Goal: Task Accomplishment & Management: Use online tool/utility

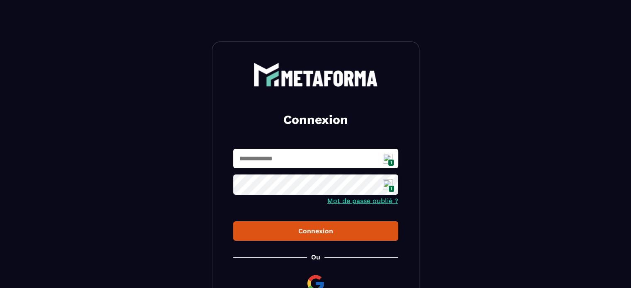
click at [388, 158] on img at bounding box center [388, 159] width 10 height 10
type input "**********"
click at [322, 229] on div "Connexion" at bounding box center [316, 231] width 152 height 8
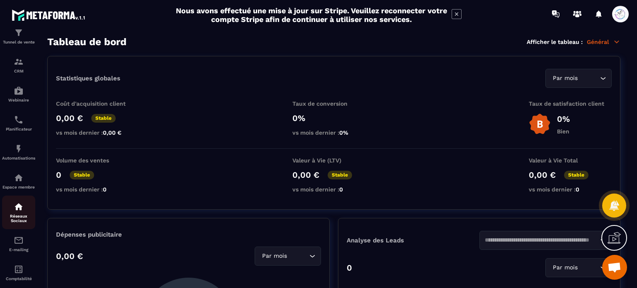
scroll to position [88, 0]
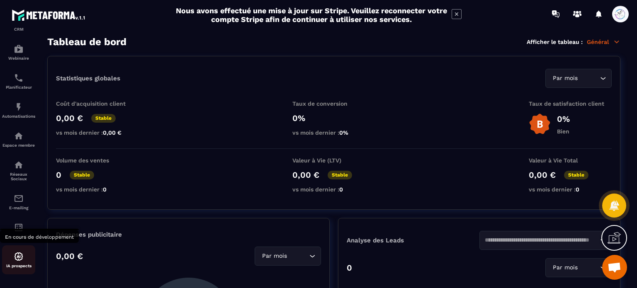
click at [20, 259] on img at bounding box center [19, 257] width 10 height 10
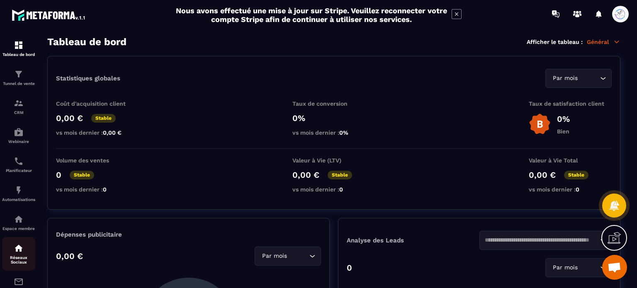
scroll to position [0, 0]
click at [22, 194] on img at bounding box center [19, 190] width 10 height 10
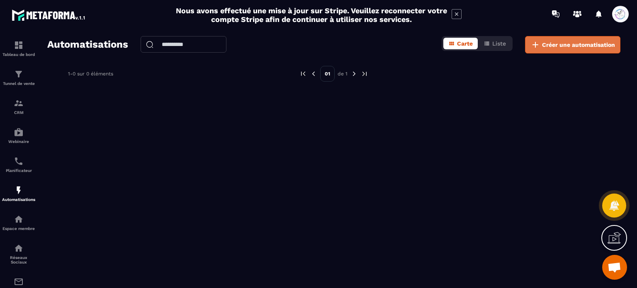
click at [577, 41] on span "Créer une automatisation" at bounding box center [578, 45] width 73 height 8
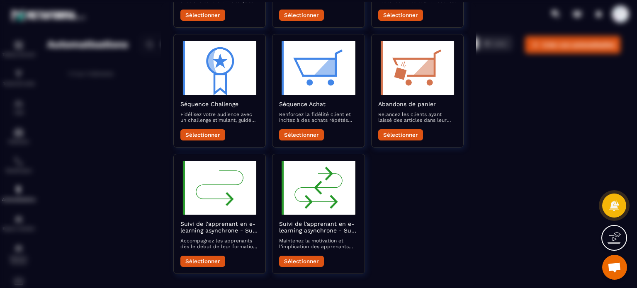
scroll to position [279, 0]
click at [586, 133] on div "Modal window" at bounding box center [318, 144] width 637 height 288
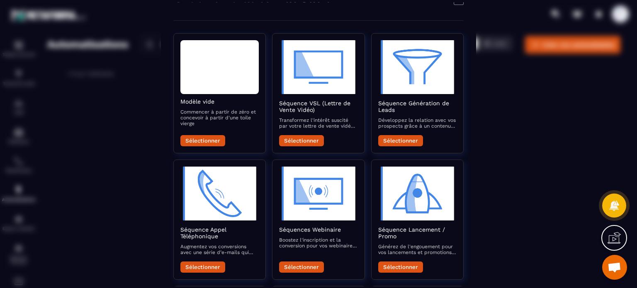
scroll to position [0, 0]
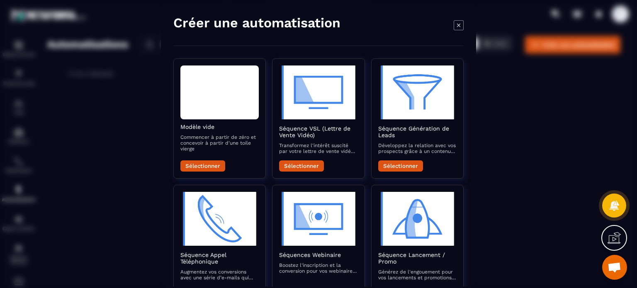
click at [459, 26] on icon "Modal window" at bounding box center [458, 24] width 3 height 3
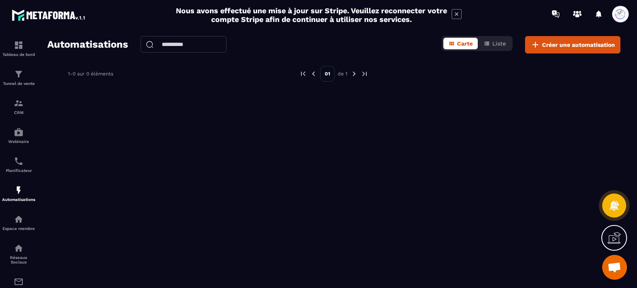
click at [622, 15] on span at bounding box center [621, 14] width 17 height 17
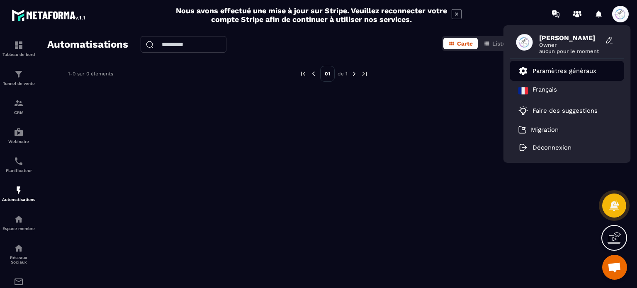
click at [551, 73] on p "Paramètres généraux" at bounding box center [565, 70] width 64 height 7
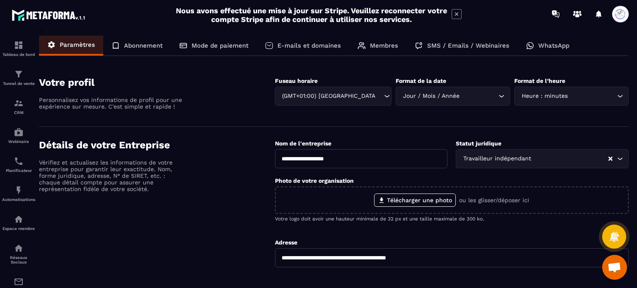
click at [201, 41] on div "Mode de paiement" at bounding box center [214, 46] width 86 height 20
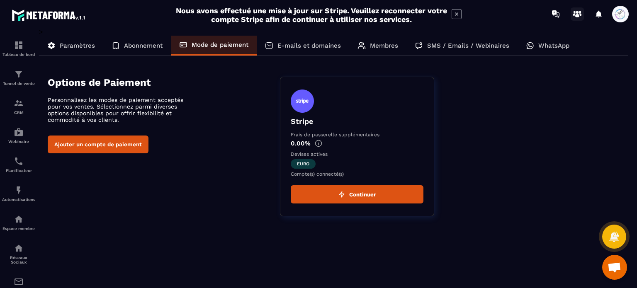
click at [581, 14] on icon at bounding box center [580, 14] width 2 height 2
click at [622, 13] on span at bounding box center [621, 14] width 17 height 17
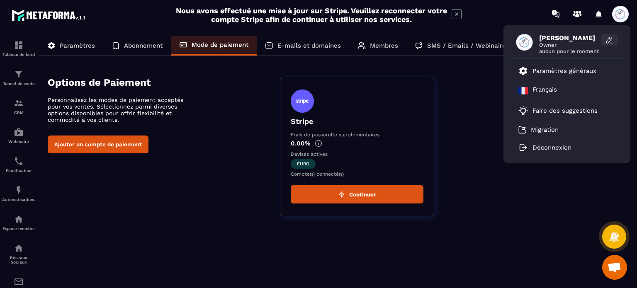
click at [607, 39] on icon at bounding box center [610, 40] width 8 height 8
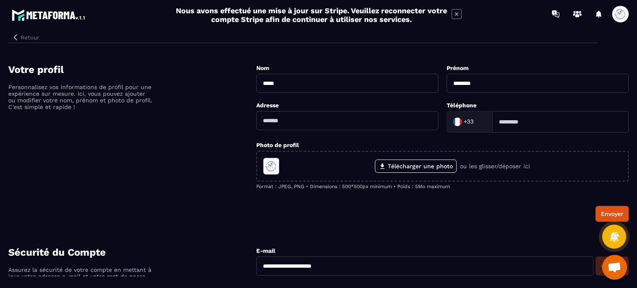
click at [35, 38] on button "Retour" at bounding box center [25, 37] width 34 height 11
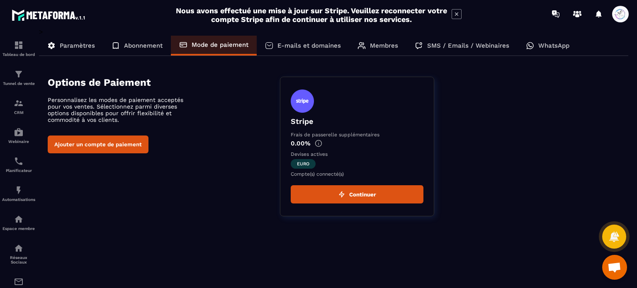
click at [70, 46] on p "Paramètres" at bounding box center [77, 45] width 35 height 7
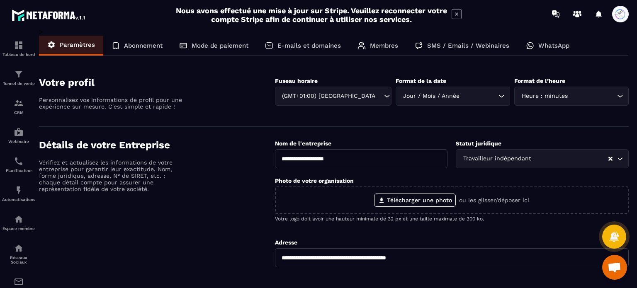
click at [137, 39] on div "Abonnement" at bounding box center [137, 46] width 68 height 20
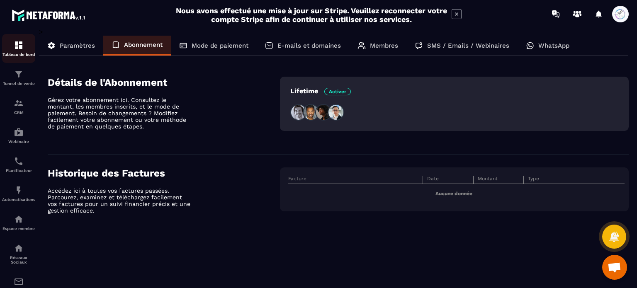
click at [28, 45] on div "Tableau de bord" at bounding box center [18, 48] width 33 height 17
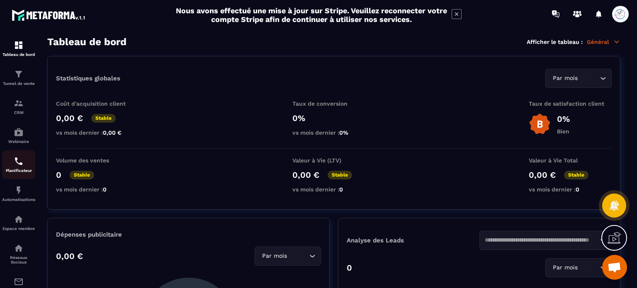
click at [25, 157] on link "Planificateur" at bounding box center [18, 164] width 33 height 29
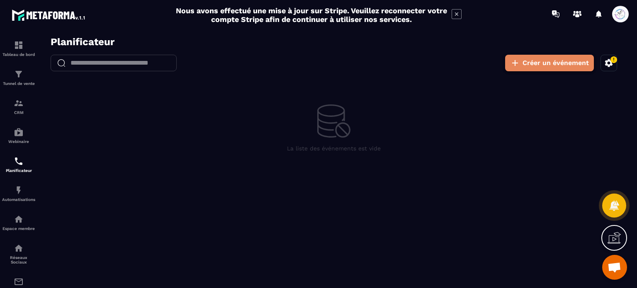
click at [589, 64] on button "Créer un événement" at bounding box center [549, 63] width 89 height 17
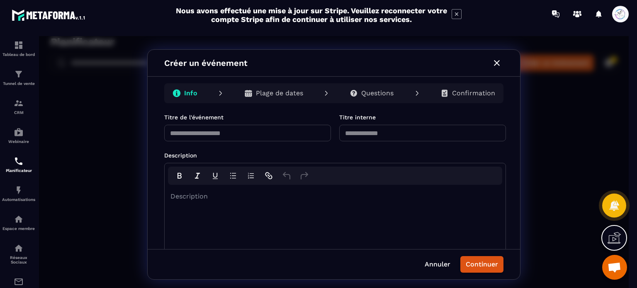
click at [496, 66] on icon "button" at bounding box center [497, 63] width 10 height 10
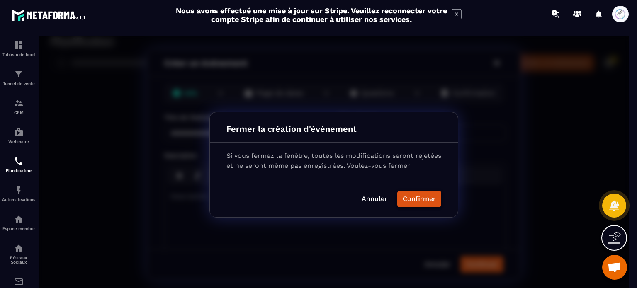
click at [422, 194] on button "Confirmer" at bounding box center [420, 199] width 44 height 17
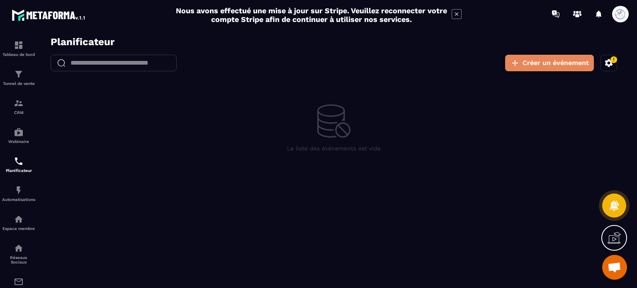
click at [552, 66] on button "Créer un événement" at bounding box center [549, 63] width 89 height 17
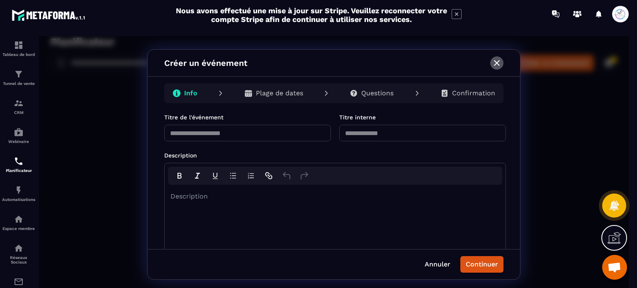
click at [501, 62] on icon "button" at bounding box center [497, 63] width 10 height 10
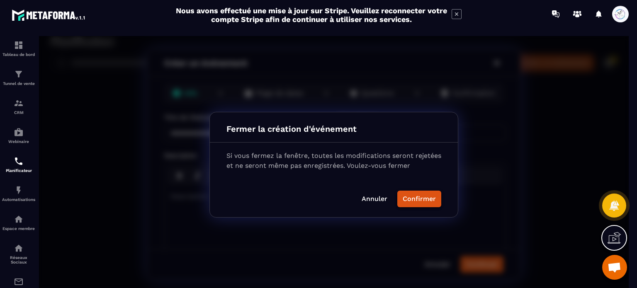
click at [432, 191] on button "Confirmer" at bounding box center [420, 199] width 44 height 17
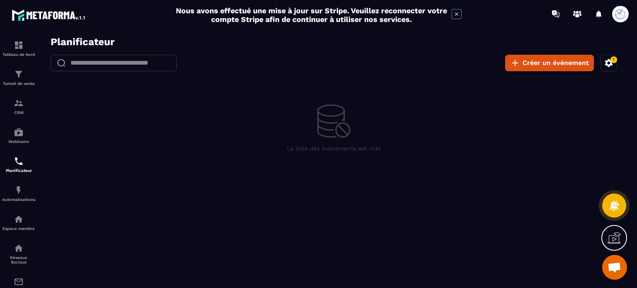
click at [613, 63] on icon "button" at bounding box center [613, 59] width 7 height 7
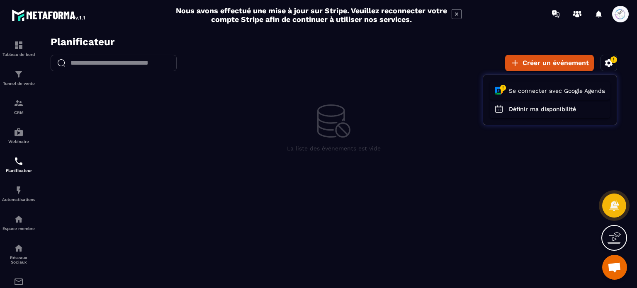
click at [518, 208] on div at bounding box center [334, 164] width 590 height 257
